Goal: Information Seeking & Learning: Check status

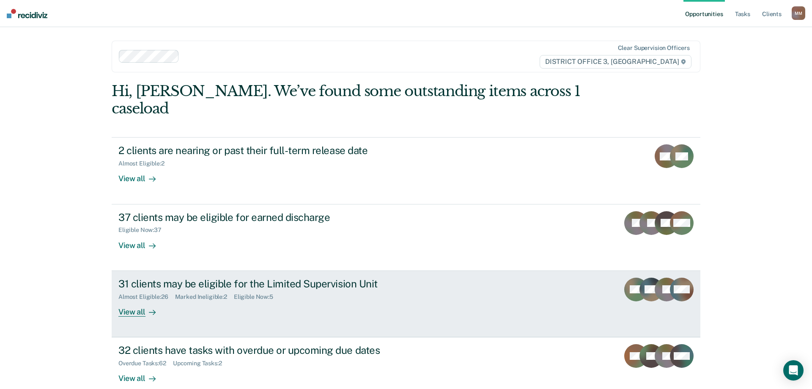
click at [129, 300] on div "View all" at bounding box center [141, 308] width 47 height 16
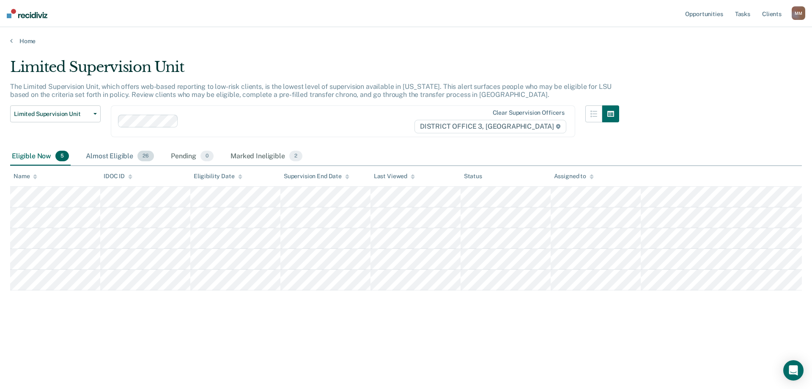
click at [104, 153] on div "Almost Eligible 26" at bounding box center [119, 156] width 71 height 19
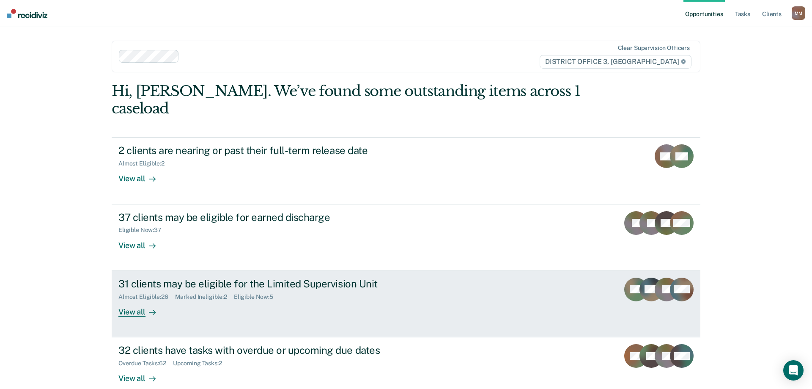
click at [134, 300] on div "View all" at bounding box center [141, 308] width 47 height 16
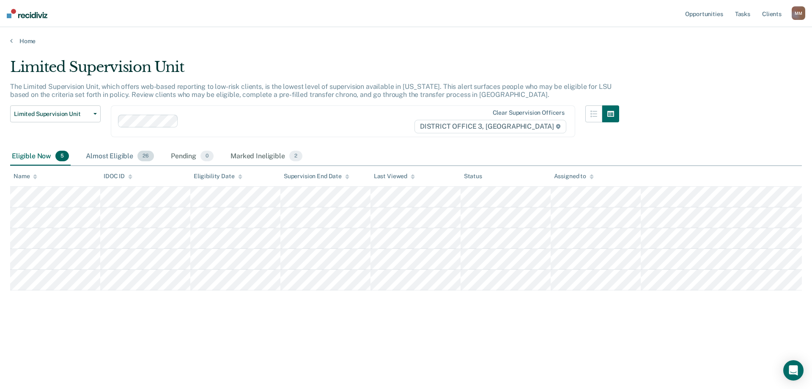
click at [109, 149] on div "Almost Eligible 26" at bounding box center [119, 156] width 71 height 19
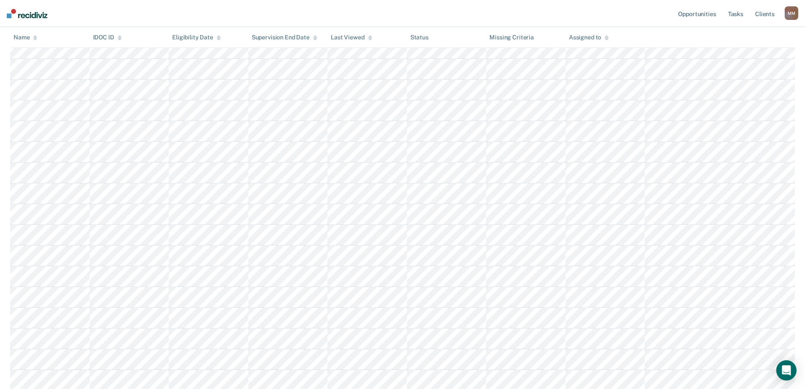
scroll to position [127, 0]
